Goal: Find contact information: Find contact information

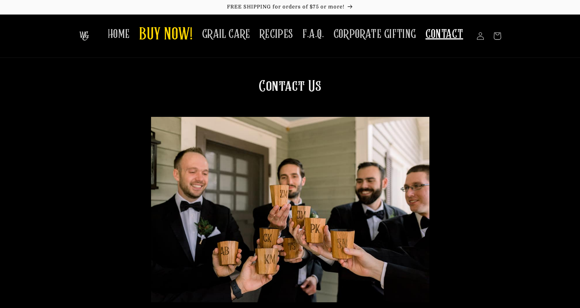
click at [80, 37] on img at bounding box center [84, 35] width 10 height 9
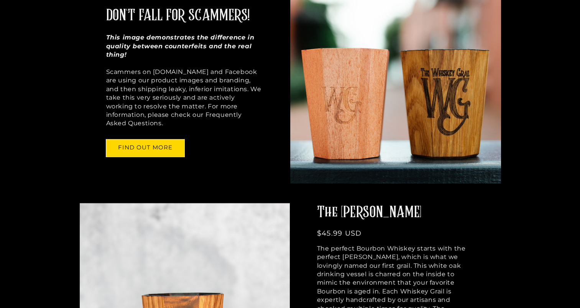
scroll to position [493, 0]
